Goal: Task Accomplishment & Management: Manage account settings

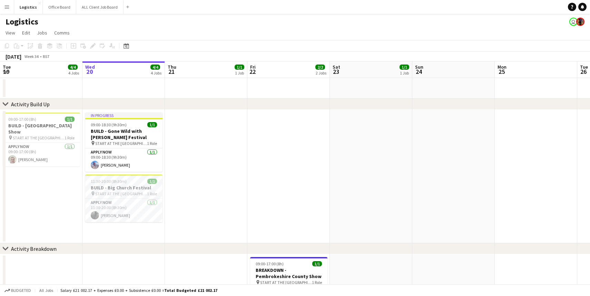
click at [168, 229] on app-date-cell at bounding box center [206, 177] width 82 height 134
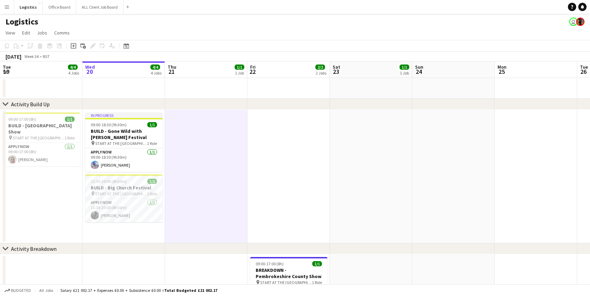
click at [155, 227] on app-date-cell "In progress 09:00-18:30 (9h30m) 1/1 BUILD - Gone Wild with [PERSON_NAME] Festiv…" at bounding box center [123, 177] width 82 height 134
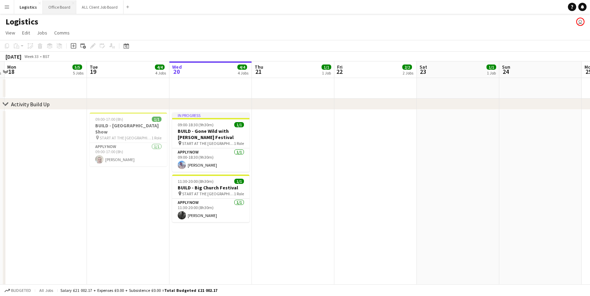
click at [53, 9] on button "Office Board Close" at bounding box center [59, 6] width 33 height 13
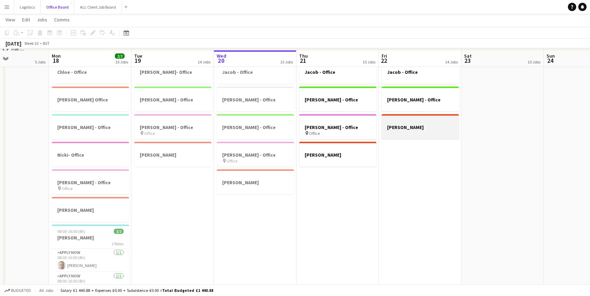
scroll to position [56, 0]
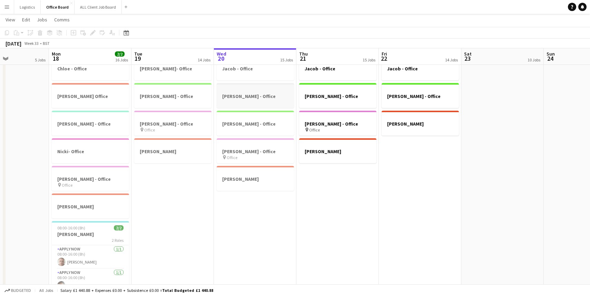
click at [240, 95] on h3 "[PERSON_NAME] - Office" at bounding box center [255, 96] width 77 height 6
click at [240, 95] on h3 "[PERSON_NAME] - Office" at bounding box center [255, 97] width 76 height 6
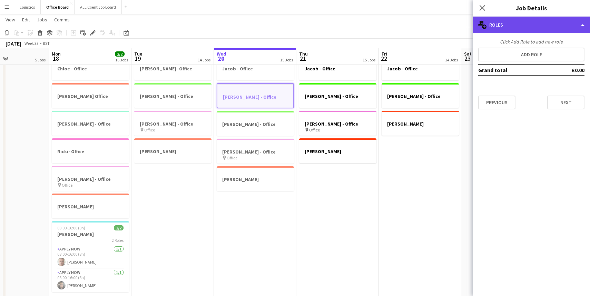
click at [580, 24] on div "multiple-users-add Roles" at bounding box center [531, 25] width 117 height 17
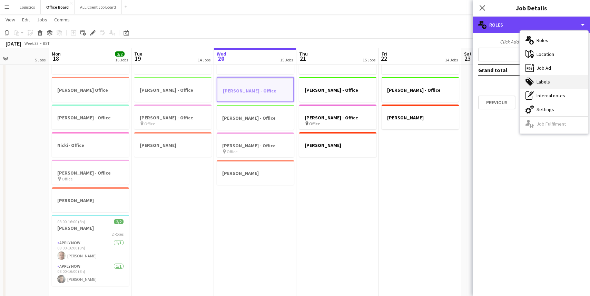
scroll to position [62, 0]
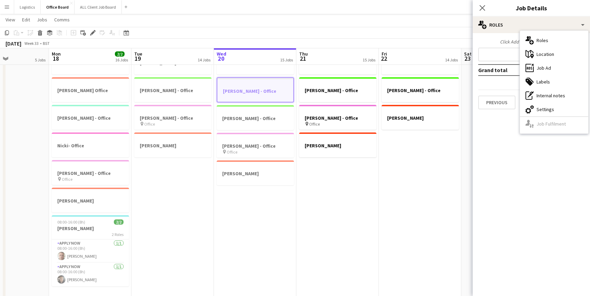
click at [351, 158] on app-date-cell "[PERSON_NAME] - Office [PERSON_NAME] - Office [PERSON_NAME] - Office pin Office…" at bounding box center [337, 174] width 82 height 254
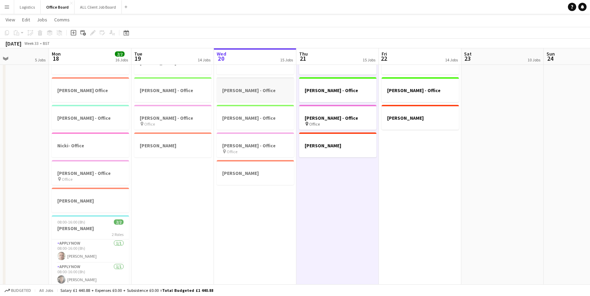
click at [259, 96] on div at bounding box center [255, 97] width 77 height 6
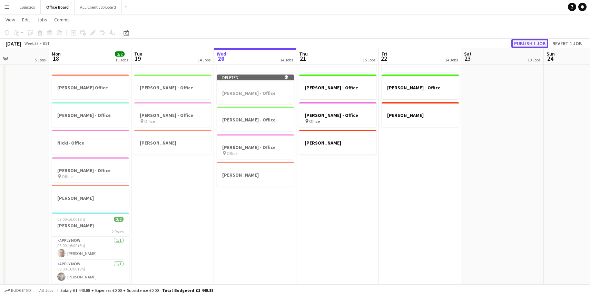
click at [534, 43] on button "Publish 1 job" at bounding box center [529, 43] width 37 height 9
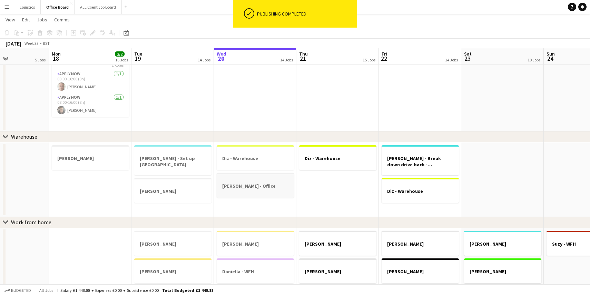
scroll to position [231, 0]
click at [261, 187] on h3 "[PERSON_NAME] - Office" at bounding box center [255, 186] width 77 height 6
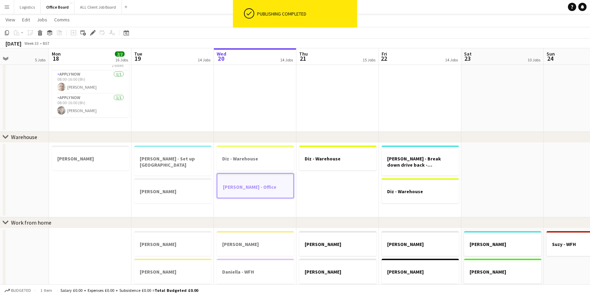
click at [261, 187] on h3 "[PERSON_NAME] - Office" at bounding box center [255, 187] width 76 height 6
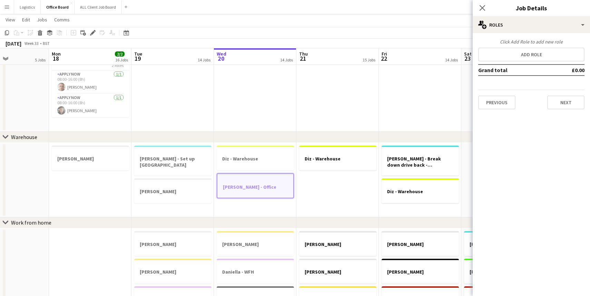
click at [237, 187] on h3 "[PERSON_NAME] - Office" at bounding box center [255, 187] width 76 height 6
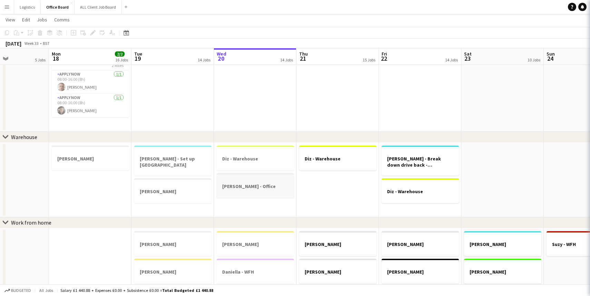
click at [237, 187] on h3 "[PERSON_NAME] - Office" at bounding box center [255, 186] width 77 height 6
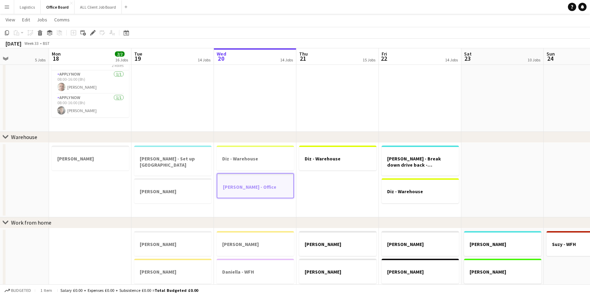
click at [237, 187] on h3 "[PERSON_NAME] - Office" at bounding box center [255, 187] width 76 height 6
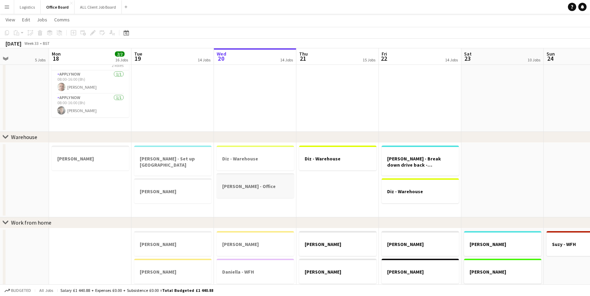
click at [255, 187] on h3 "[PERSON_NAME] - Office" at bounding box center [255, 186] width 77 height 6
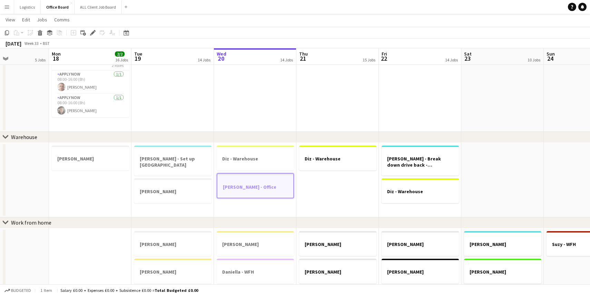
click at [255, 187] on h3 "[PERSON_NAME] - Office" at bounding box center [255, 187] width 76 height 6
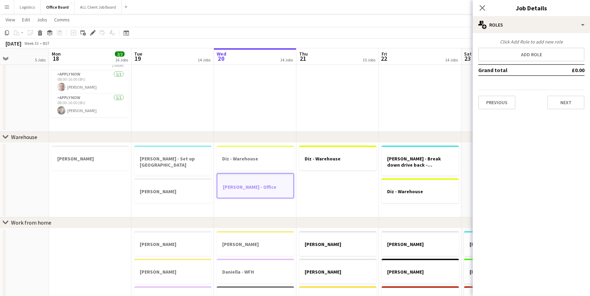
click at [255, 187] on h3 "[PERSON_NAME] - Office" at bounding box center [255, 187] width 76 height 6
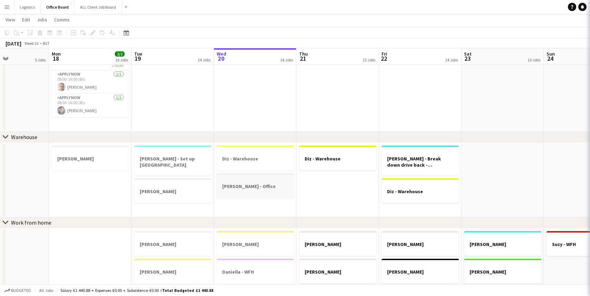
scroll to position [0, 281]
click at [265, 187] on h3 "[PERSON_NAME] - Office" at bounding box center [255, 186] width 77 height 6
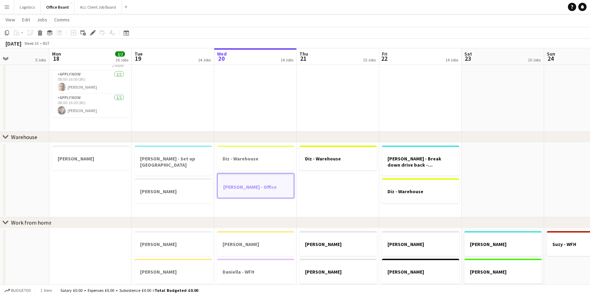
click at [265, 187] on h3 "[PERSON_NAME] - Office" at bounding box center [256, 187] width 76 height 6
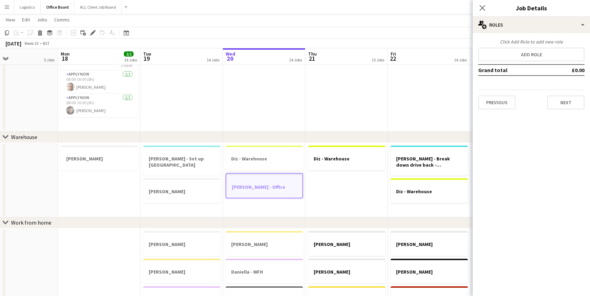
scroll to position [0, 271]
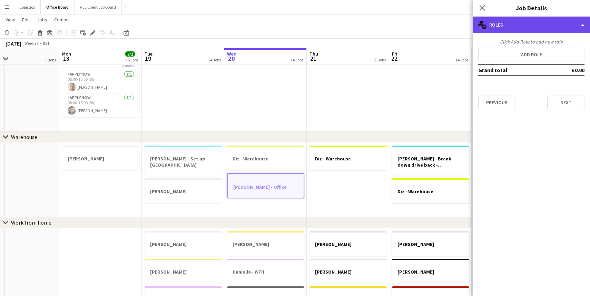
click at [580, 24] on div "multiple-users-add Roles" at bounding box center [531, 25] width 117 height 17
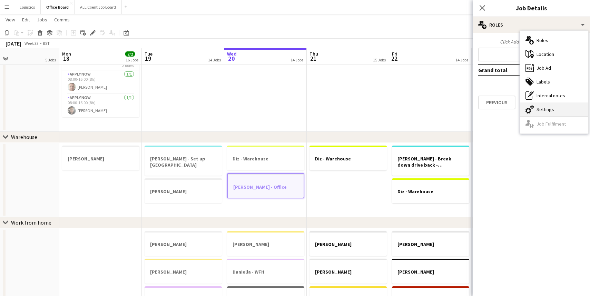
click at [559, 108] on div "cog-double-3 Settings" at bounding box center [554, 109] width 68 height 14
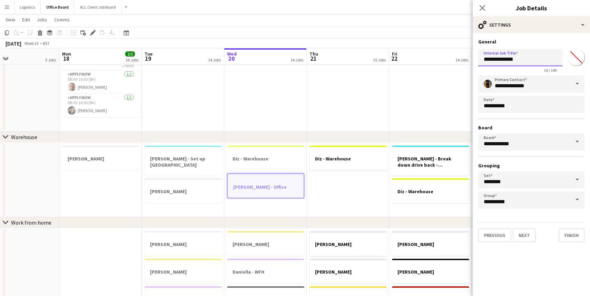
drag, startPoint x: 517, startPoint y: 62, endPoint x: 500, endPoint y: 60, distance: 16.7
click at [500, 60] on input "**********" at bounding box center [520, 57] width 84 height 17
type input "**********"
click at [484, 11] on app-icon "Close pop-in" at bounding box center [483, 8] width 10 height 10
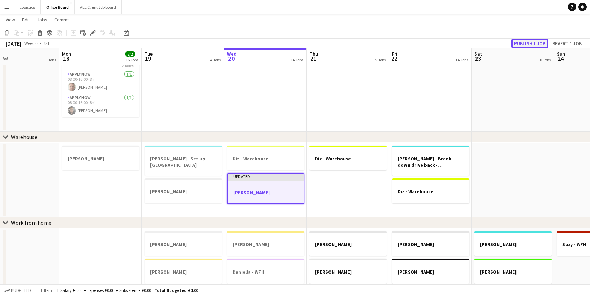
click at [530, 43] on button "Publish 1 job" at bounding box center [529, 43] width 37 height 9
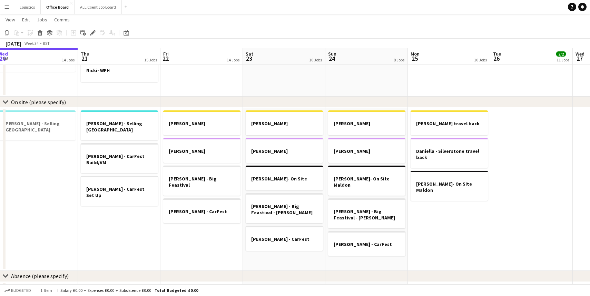
scroll to position [0, 253]
click at [295, 205] on h3 "[PERSON_NAME] - Big Feastival - [PERSON_NAME]" at bounding box center [283, 209] width 77 height 12
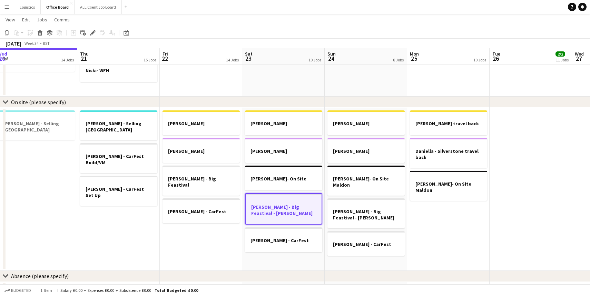
click at [295, 205] on h3 "[PERSON_NAME] - Big Feastival - [PERSON_NAME]" at bounding box center [284, 210] width 76 height 12
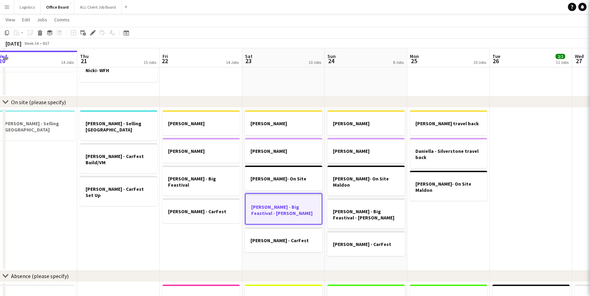
scroll to position [556, 0]
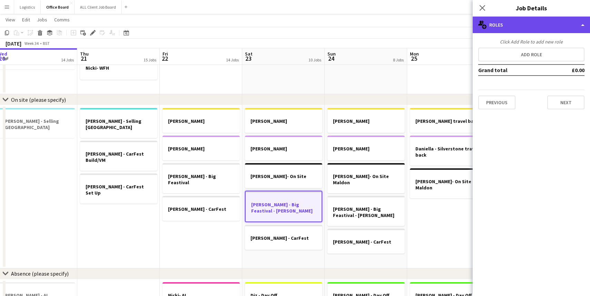
click at [584, 24] on div "multiple-users-add Roles" at bounding box center [531, 25] width 117 height 17
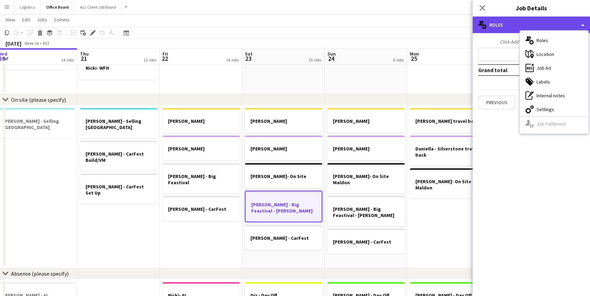
scroll to position [556, 0]
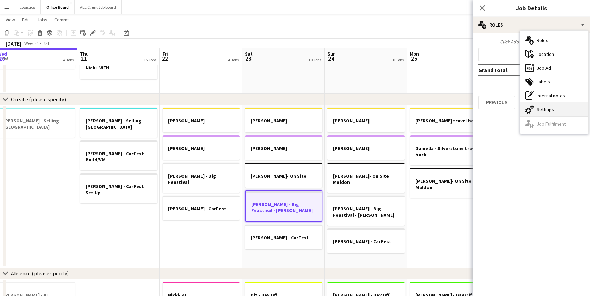
click at [549, 111] on div "cog-double-3 Settings" at bounding box center [554, 109] width 68 height 14
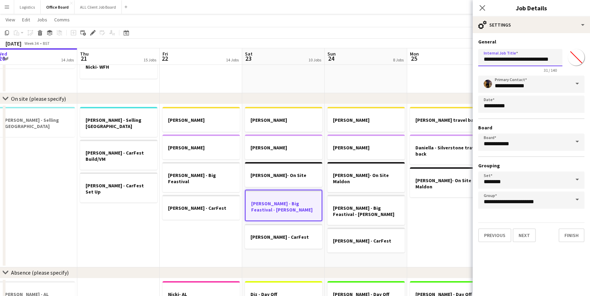
click at [499, 59] on input "**********" at bounding box center [520, 57] width 84 height 17
type input "**********"
click at [484, 8] on icon "Close pop-in" at bounding box center [482, 7] width 7 height 7
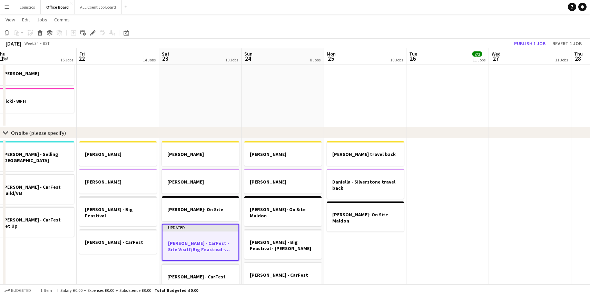
scroll to position [0, 338]
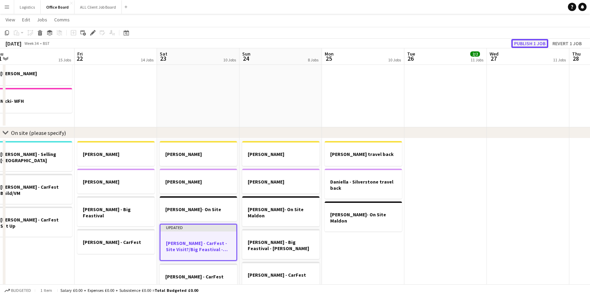
click at [532, 42] on button "Publish 1 job" at bounding box center [529, 43] width 37 height 9
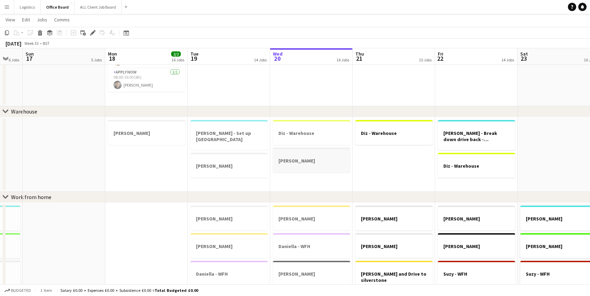
scroll to position [0, 308]
click at [311, 161] on h3 "[PERSON_NAME]" at bounding box center [310, 161] width 77 height 6
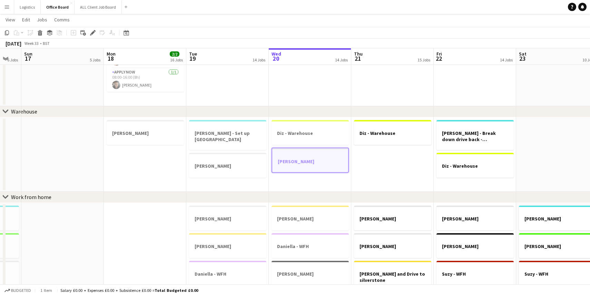
click at [288, 157] on div at bounding box center [310, 155] width 76 height 5
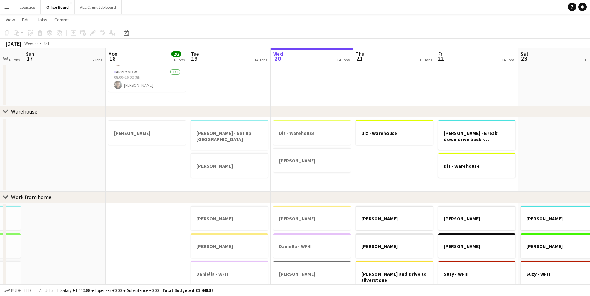
click at [277, 178] on app-date-cell "Diz - Warehouse [PERSON_NAME]" at bounding box center [312, 154] width 82 height 75
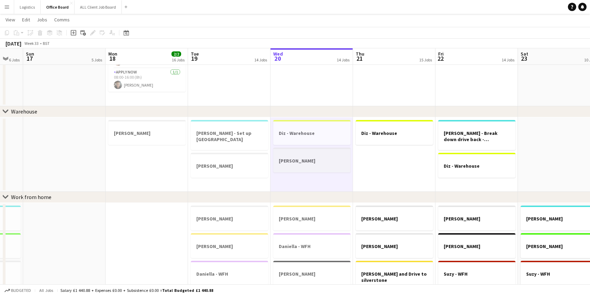
click at [288, 163] on h3 "[PERSON_NAME]" at bounding box center [311, 161] width 77 height 6
click at [9, 33] on icon at bounding box center [7, 32] width 4 height 5
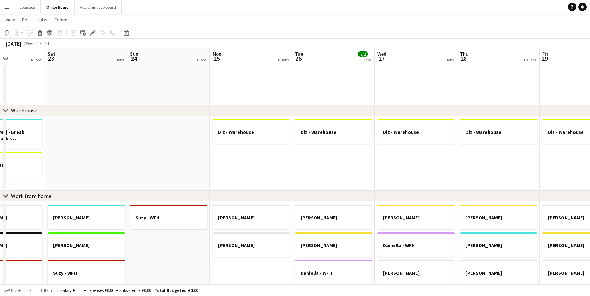
scroll to position [0, 287]
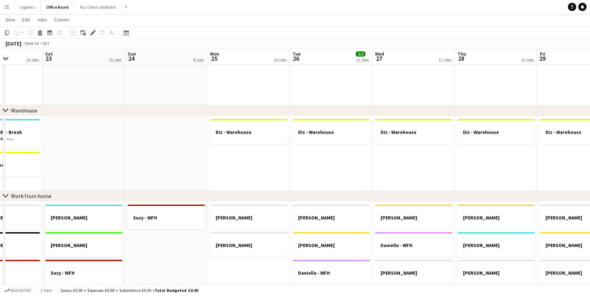
click at [342, 165] on app-date-cell "Diz - Warehouse" at bounding box center [331, 153] width 82 height 75
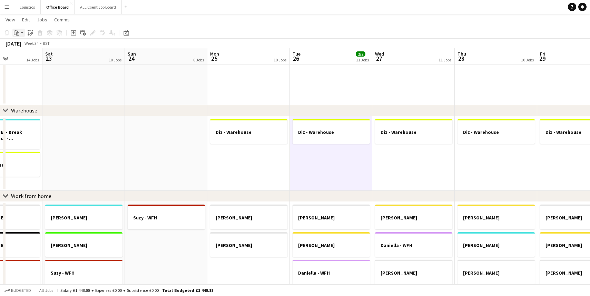
click at [21, 30] on app-action-btn "Paste" at bounding box center [18, 33] width 12 height 8
click at [33, 55] on link "Paste with crew Command Shift V" at bounding box center [45, 58] width 55 height 6
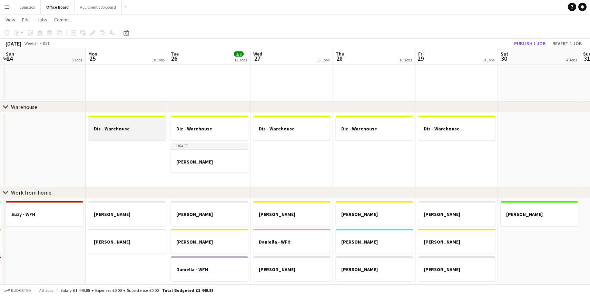
scroll to position [0, 334]
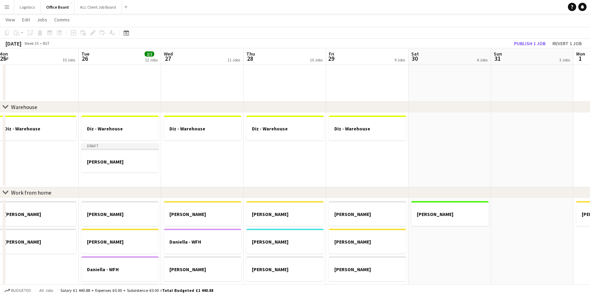
click at [202, 157] on app-date-cell "Diz - Warehouse" at bounding box center [202, 150] width 82 height 75
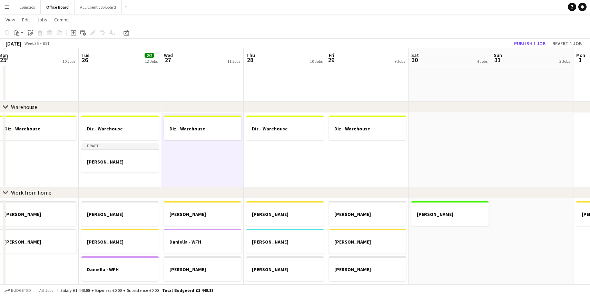
scroll to position [263, 0]
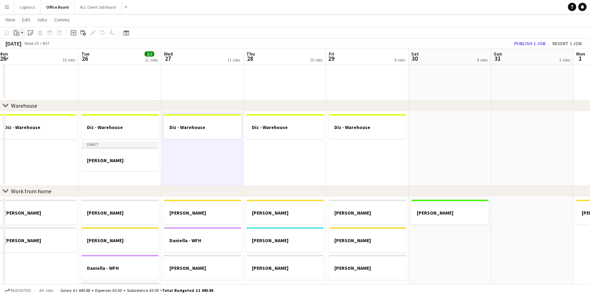
click at [21, 32] on app-action-btn "Paste" at bounding box center [18, 33] width 12 height 8
click at [30, 57] on link "Paste with crew Command Shift V" at bounding box center [45, 58] width 55 height 6
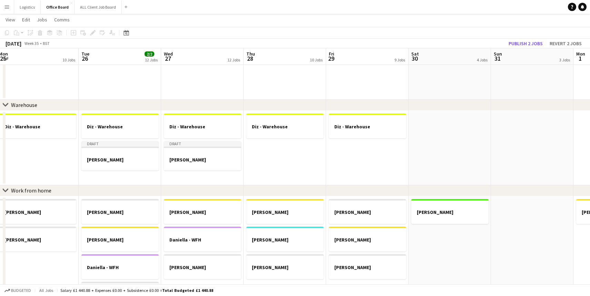
click at [300, 161] on app-date-cell "Diz - Warehouse" at bounding box center [285, 148] width 82 height 75
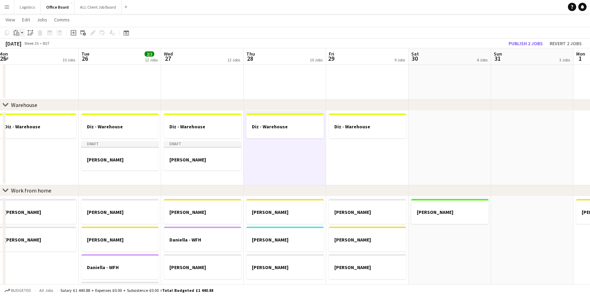
click at [23, 31] on app-action-btn "Paste" at bounding box center [18, 33] width 12 height 8
click at [43, 60] on link "Paste with crew Command Shift V" at bounding box center [45, 58] width 55 height 6
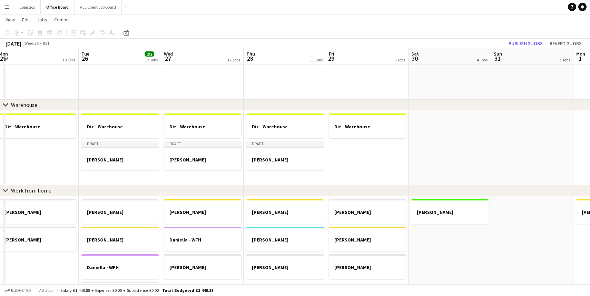
click at [346, 151] on app-date-cell "Diz - Warehouse" at bounding box center [367, 148] width 82 height 75
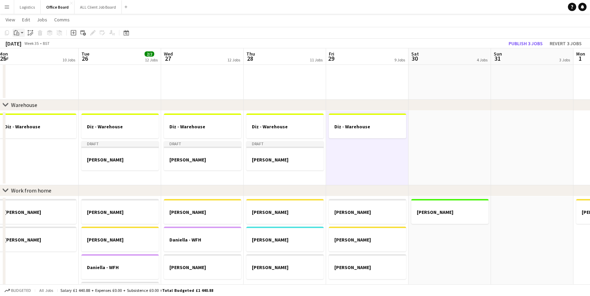
click at [22, 33] on app-action-btn "Paste" at bounding box center [18, 33] width 12 height 8
click at [34, 58] on link "Paste with crew Command Shift V" at bounding box center [45, 58] width 55 height 6
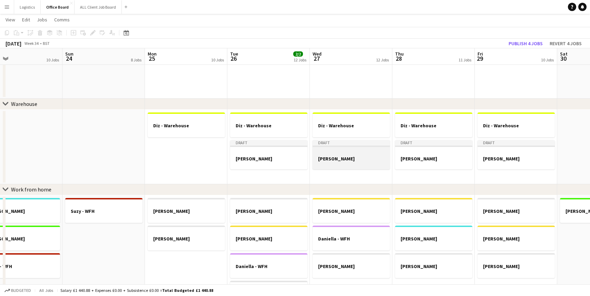
scroll to position [0, 186]
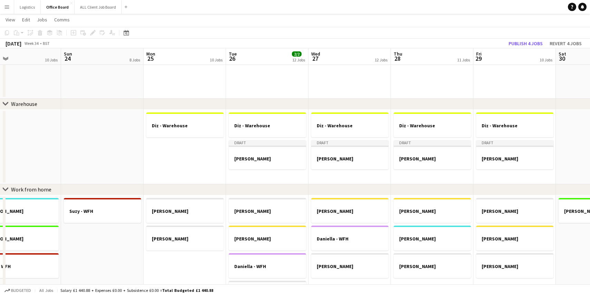
click at [177, 159] on app-date-cell "Diz - Warehouse" at bounding box center [185, 147] width 82 height 75
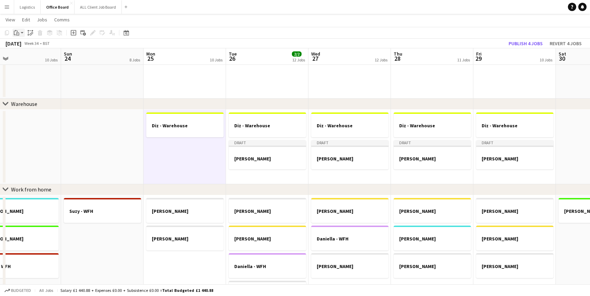
click at [21, 34] on app-action-btn "Paste" at bounding box center [18, 33] width 12 height 8
click at [29, 57] on link "Paste with crew Command Shift V" at bounding box center [45, 58] width 55 height 6
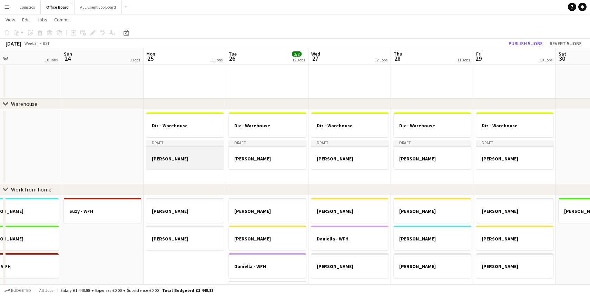
click at [189, 158] on h3 "[PERSON_NAME]" at bounding box center [184, 159] width 77 height 6
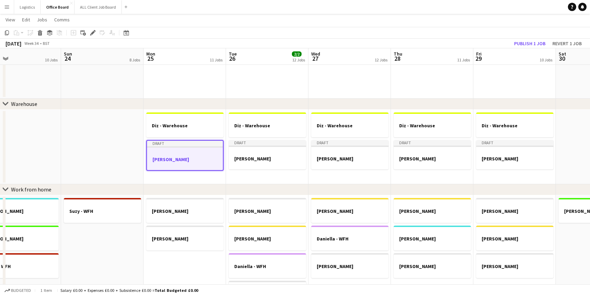
click at [189, 158] on h3 "[PERSON_NAME]" at bounding box center [185, 159] width 76 height 6
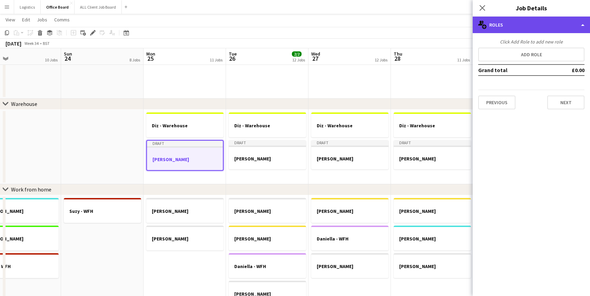
click at [581, 25] on div "multiple-users-add Roles" at bounding box center [531, 25] width 117 height 17
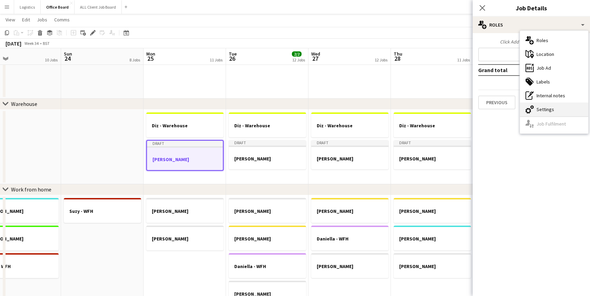
click at [548, 107] on div "cog-double-3 Settings" at bounding box center [554, 109] width 68 height 14
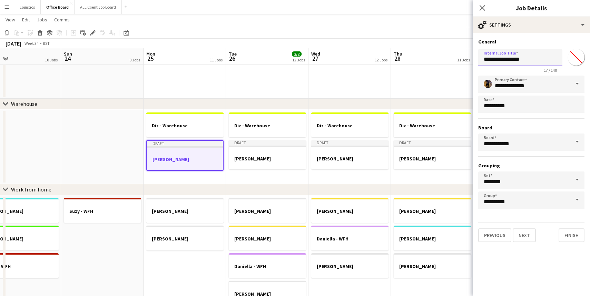
drag, startPoint x: 527, startPoint y: 59, endPoint x: 500, endPoint y: 57, distance: 26.3
click at [500, 57] on input "**********" at bounding box center [520, 57] width 84 height 17
click at [538, 59] on input "**********" at bounding box center [520, 57] width 84 height 17
type input "**********"
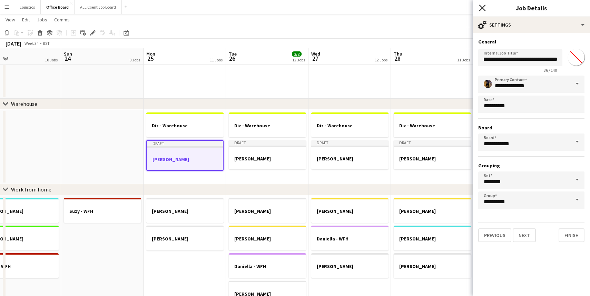
scroll to position [0, 0]
click at [483, 7] on icon at bounding box center [482, 7] width 7 height 7
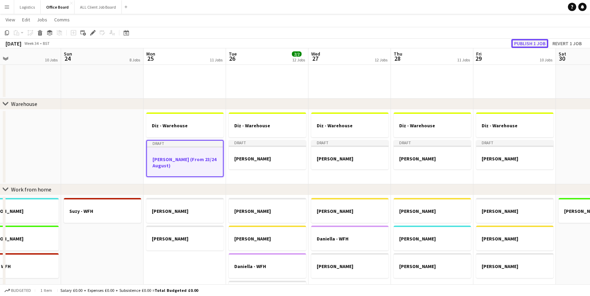
click at [530, 43] on button "Publish 1 job" at bounding box center [529, 43] width 37 height 9
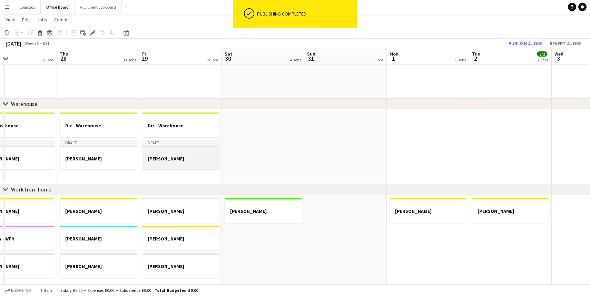
scroll to position [0, 191]
click at [182, 158] on h3 "[PERSON_NAME]" at bounding box center [179, 159] width 77 height 6
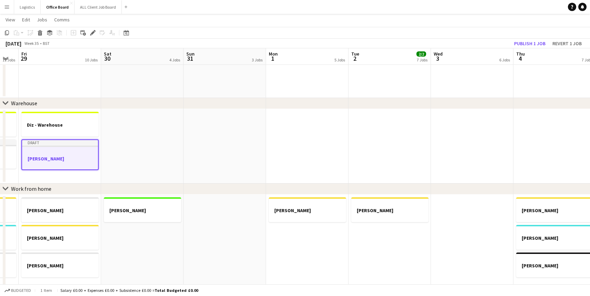
scroll to position [0, 326]
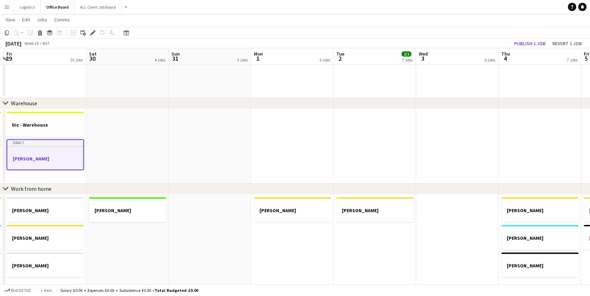
click at [300, 152] on app-date-cell at bounding box center [292, 146] width 82 height 75
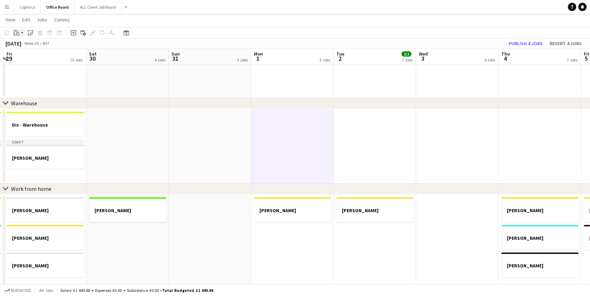
click at [22, 33] on app-action-btn "Paste" at bounding box center [18, 33] width 12 height 8
click at [29, 57] on link "Paste with crew Command Shift V" at bounding box center [45, 58] width 55 height 6
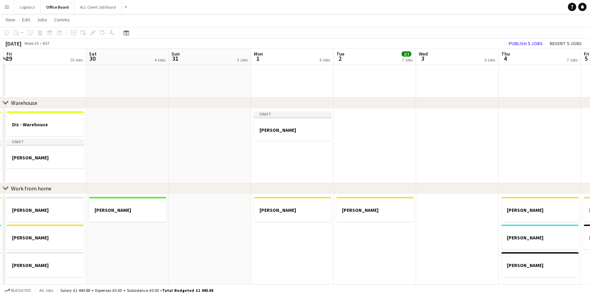
click at [366, 138] on app-date-cell at bounding box center [375, 146] width 82 height 75
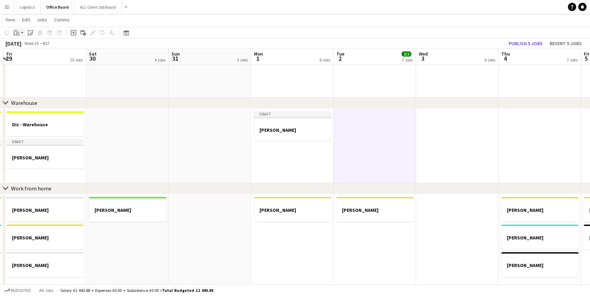
click at [22, 34] on app-action-btn "Paste" at bounding box center [18, 33] width 12 height 8
click at [31, 58] on link "Paste with crew Command Shift V" at bounding box center [45, 58] width 55 height 6
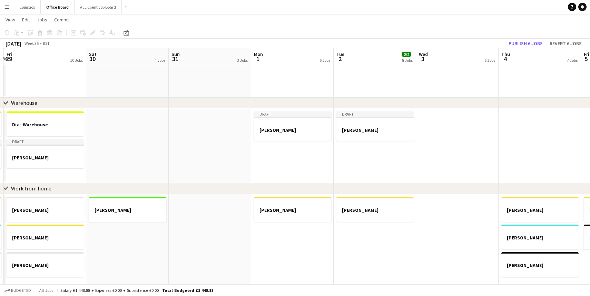
scroll to position [266, 0]
click at [428, 144] on app-date-cell at bounding box center [457, 145] width 82 height 75
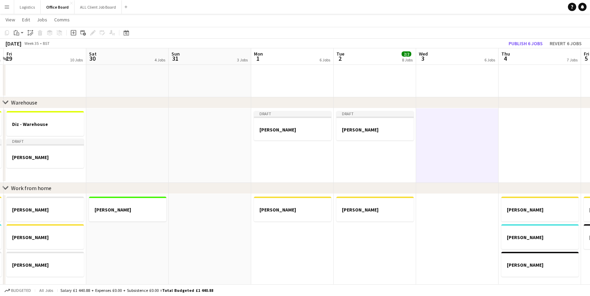
scroll to position [266, 0]
click at [22, 31] on app-action-btn "Paste" at bounding box center [18, 33] width 12 height 8
click at [30, 58] on link "Paste with crew Command Shift V" at bounding box center [45, 58] width 55 height 6
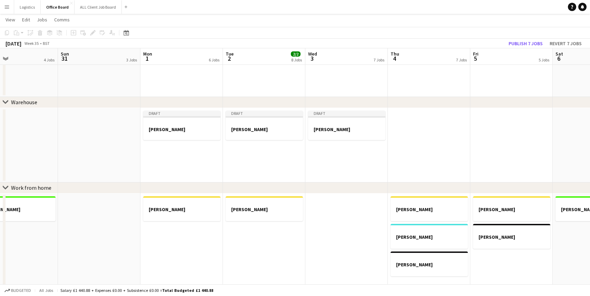
scroll to position [0, 274]
click at [440, 128] on app-date-cell at bounding box center [427, 145] width 82 height 75
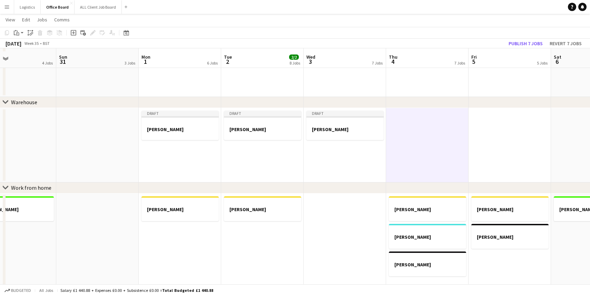
scroll to position [269, 0]
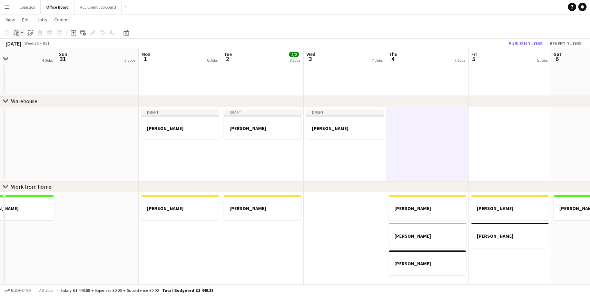
click at [22, 33] on app-action-btn "Paste" at bounding box center [18, 33] width 12 height 8
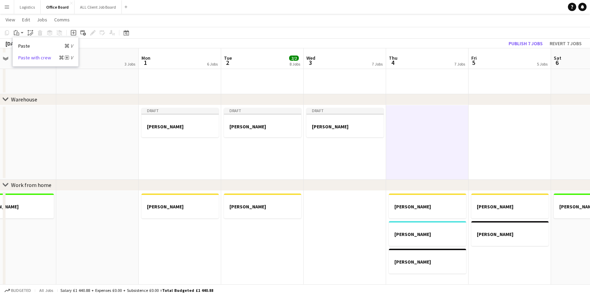
click at [28, 58] on link "Paste with crew Command Shift V" at bounding box center [45, 58] width 55 height 6
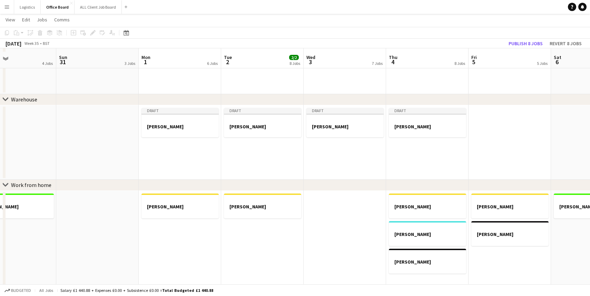
scroll to position [272, 0]
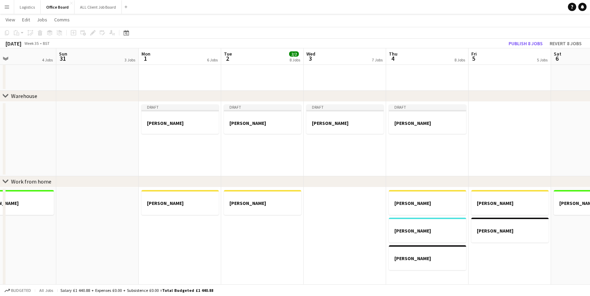
click at [481, 116] on app-date-cell at bounding box center [510, 139] width 82 height 75
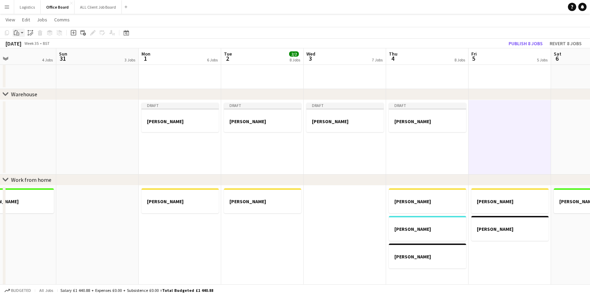
click at [22, 32] on app-action-btn "Paste" at bounding box center [18, 33] width 12 height 8
click at [39, 58] on link "Paste with crew Command Shift V" at bounding box center [45, 58] width 55 height 6
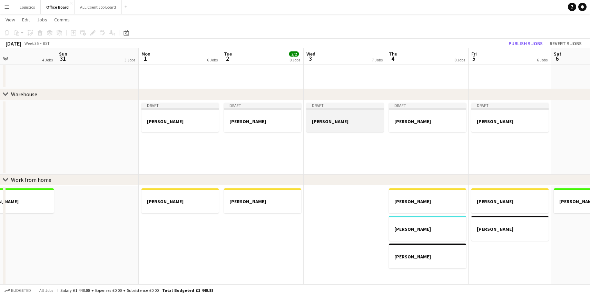
click at [360, 118] on app-job-card "Draft [PERSON_NAME]" at bounding box center [344, 117] width 77 height 29
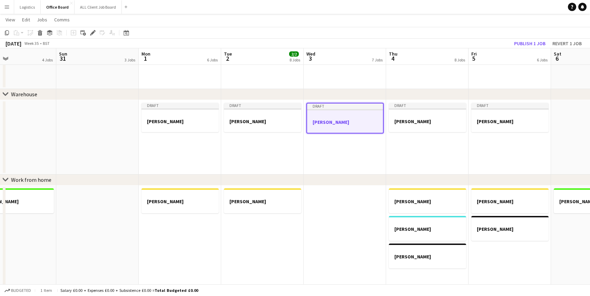
click at [360, 118] on div at bounding box center [345, 115] width 76 height 5
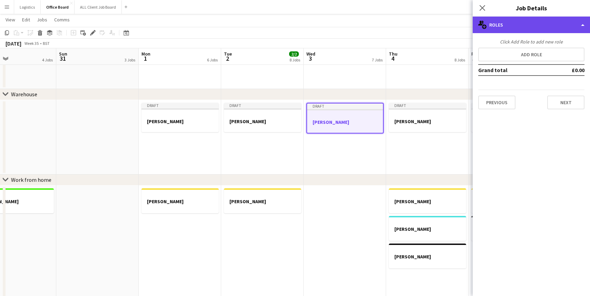
click at [587, 26] on div "multiple-users-add Roles" at bounding box center [531, 25] width 117 height 17
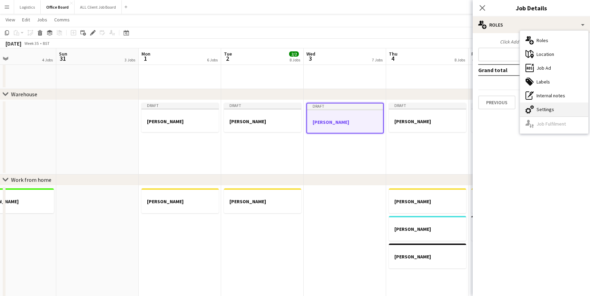
click at [553, 109] on div "cog-double-3 Settings" at bounding box center [554, 109] width 68 height 14
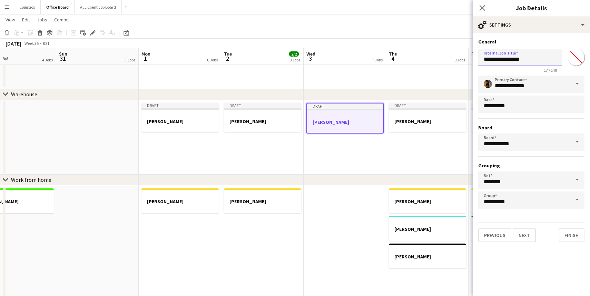
drag, startPoint x: 527, startPoint y: 59, endPoint x: 501, endPoint y: 58, distance: 26.2
click at [501, 58] on input "**********" at bounding box center [520, 57] width 84 height 17
type input "**********"
click at [485, 8] on icon "Close pop-in" at bounding box center [482, 7] width 7 height 7
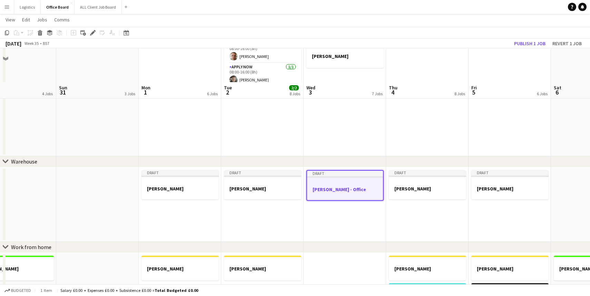
scroll to position [272, 0]
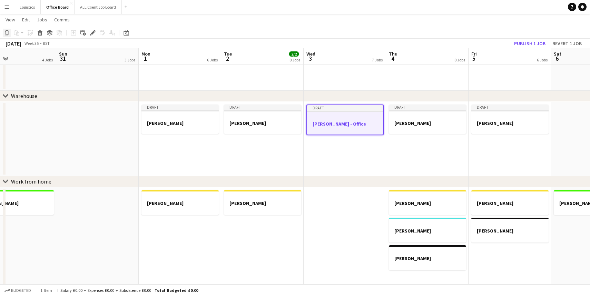
click at [6, 34] on icon "Copy" at bounding box center [7, 33] width 6 height 6
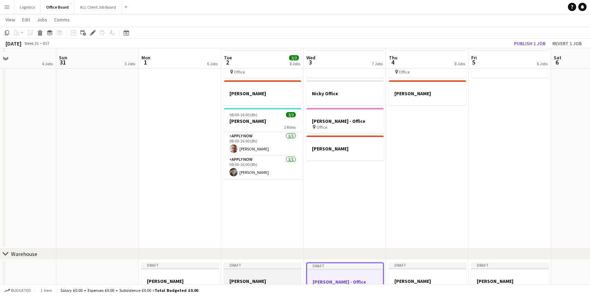
scroll to position [131, 0]
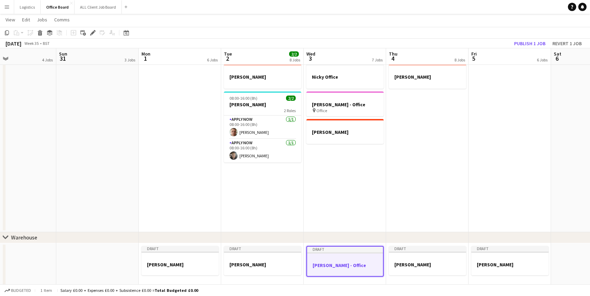
click at [325, 151] on app-date-cell "[PERSON_NAME] [PERSON_NAME]- Office [PERSON_NAME] - Office Nicky Office [PERSON…" at bounding box center [345, 105] width 82 height 254
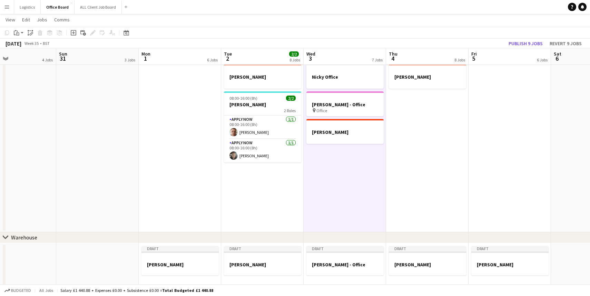
scroll to position [133, 0]
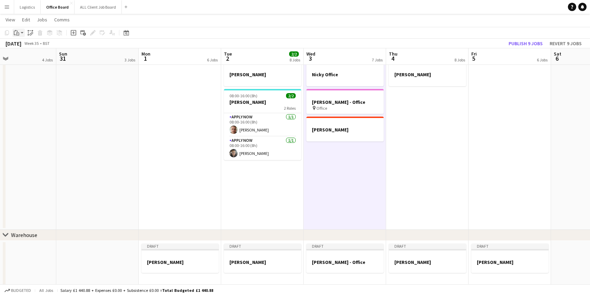
click at [21, 31] on app-action-btn "Paste" at bounding box center [18, 33] width 12 height 8
click at [33, 57] on link "Paste with crew Command Shift V" at bounding box center [45, 58] width 55 height 6
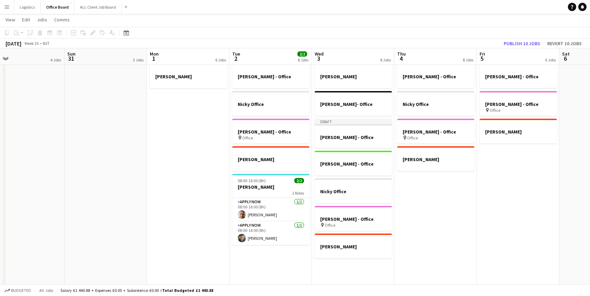
scroll to position [49, 0]
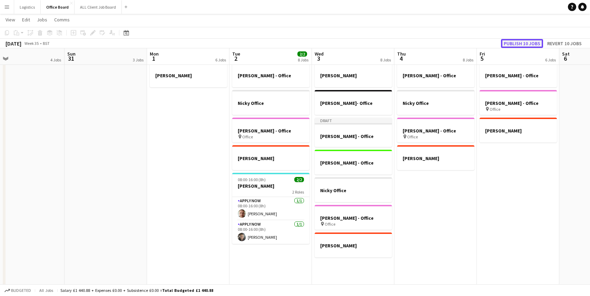
click at [516, 44] on button "Publish 10 jobs" at bounding box center [522, 43] width 42 height 9
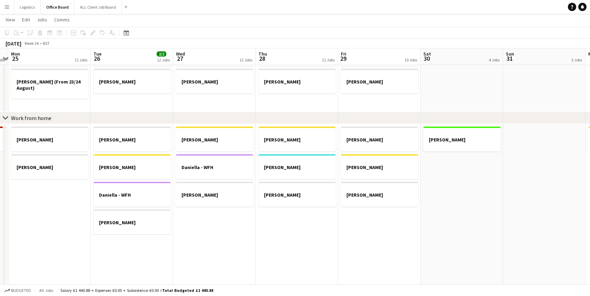
scroll to position [0, 242]
